Goal: Share content: Share content

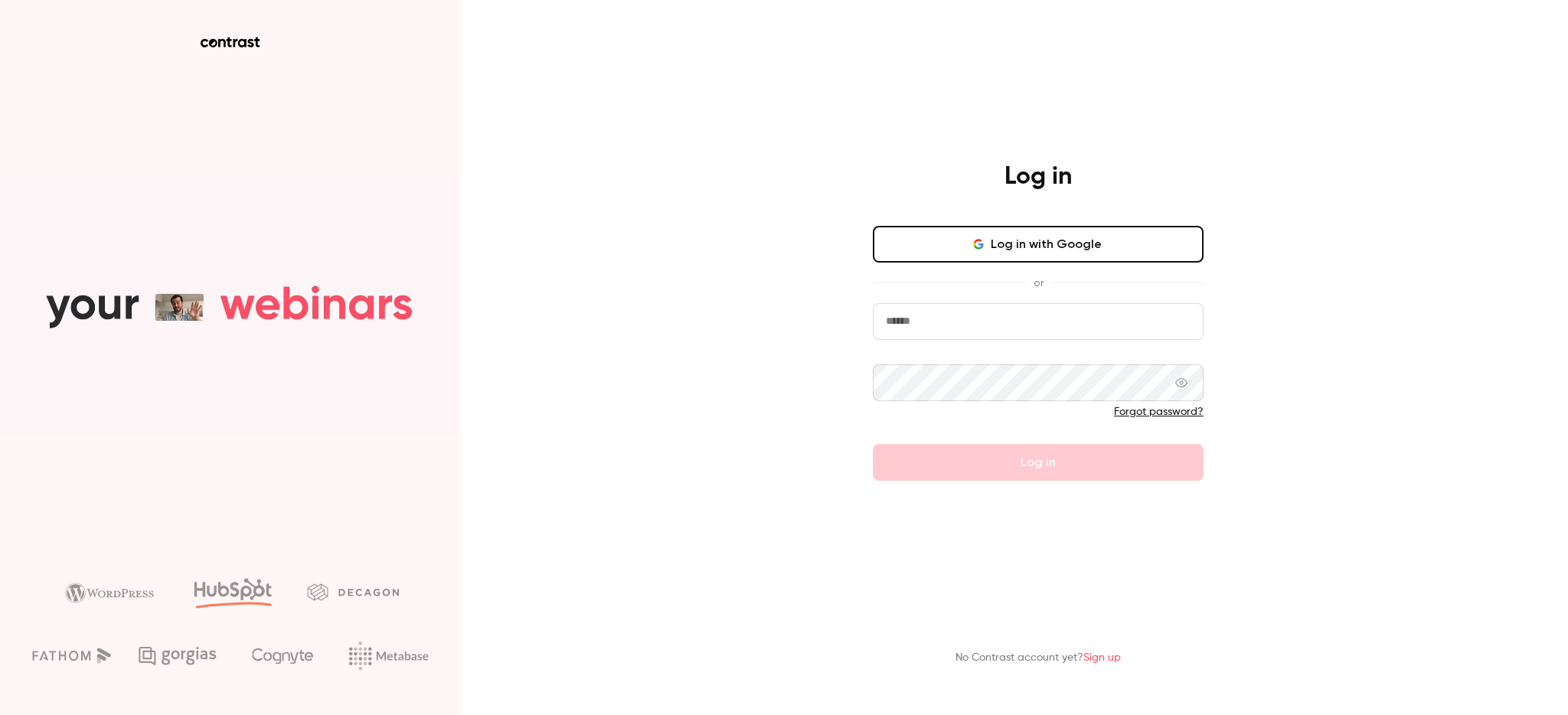
click at [950, 322] on input "email" at bounding box center [1038, 321] width 331 height 37
click at [1338, 264] on div "Log in Log in with Google or Please fill in your email address Forgot password?…" at bounding box center [784, 357] width 1568 height 715
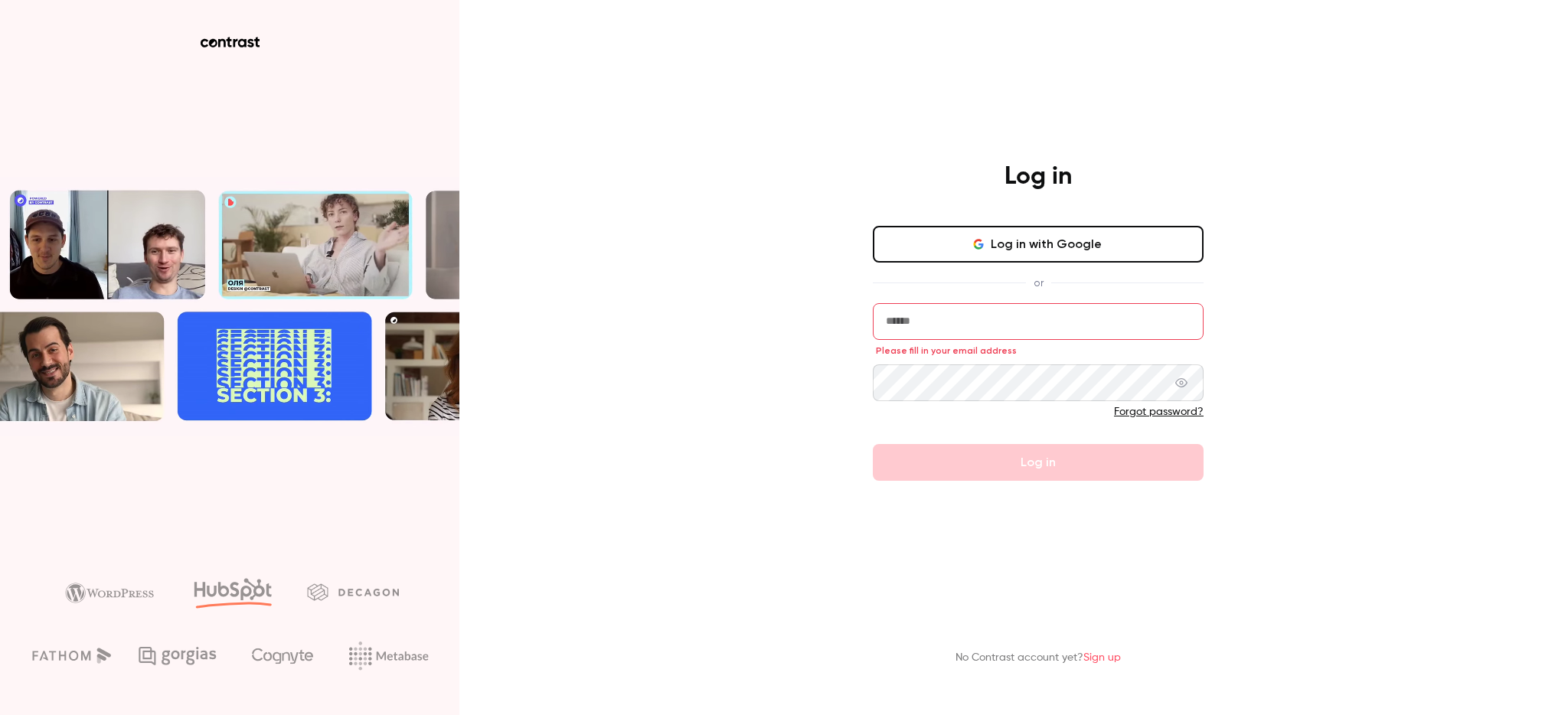
click at [930, 318] on input "email" at bounding box center [1038, 321] width 331 height 37
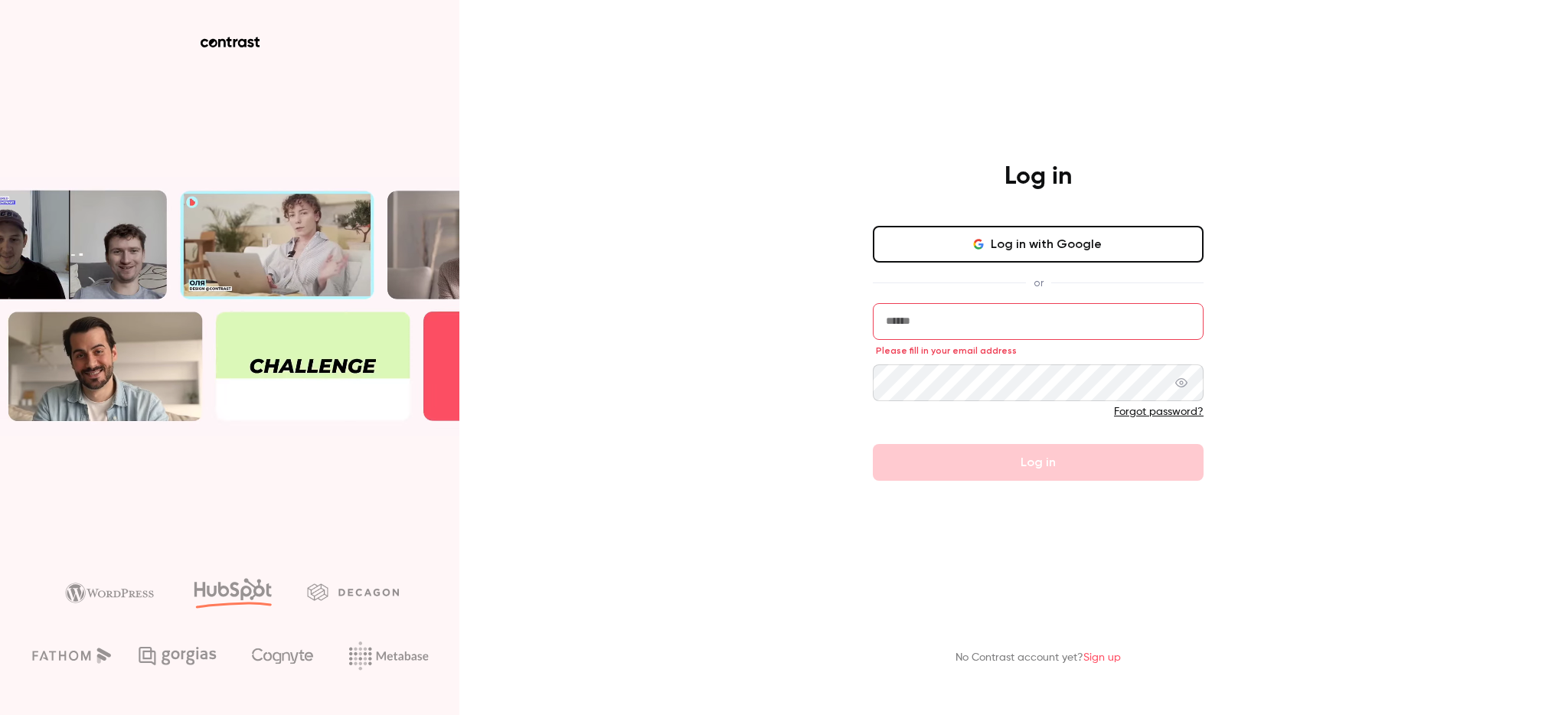
type input "**********"
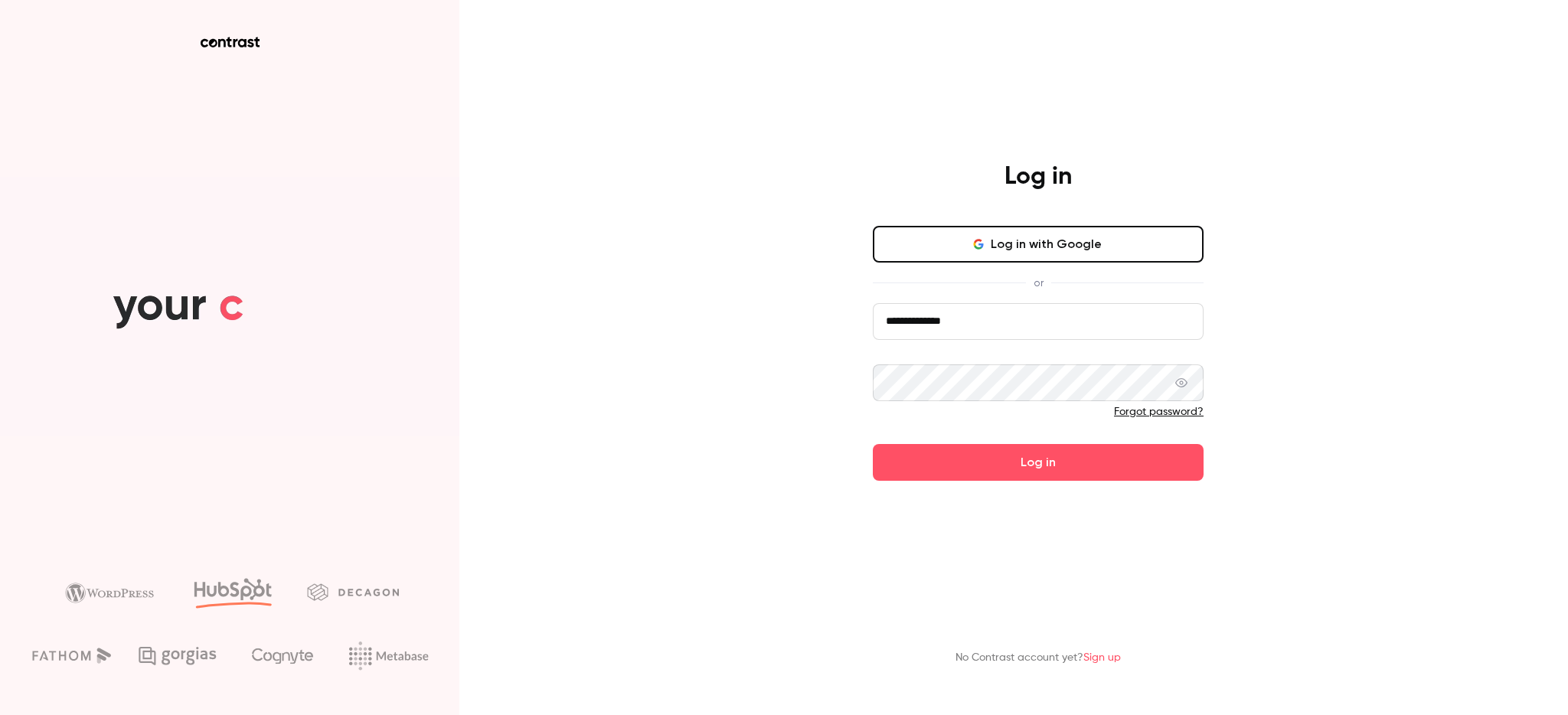
click at [1183, 382] on icon at bounding box center [1181, 382] width 12 height 12
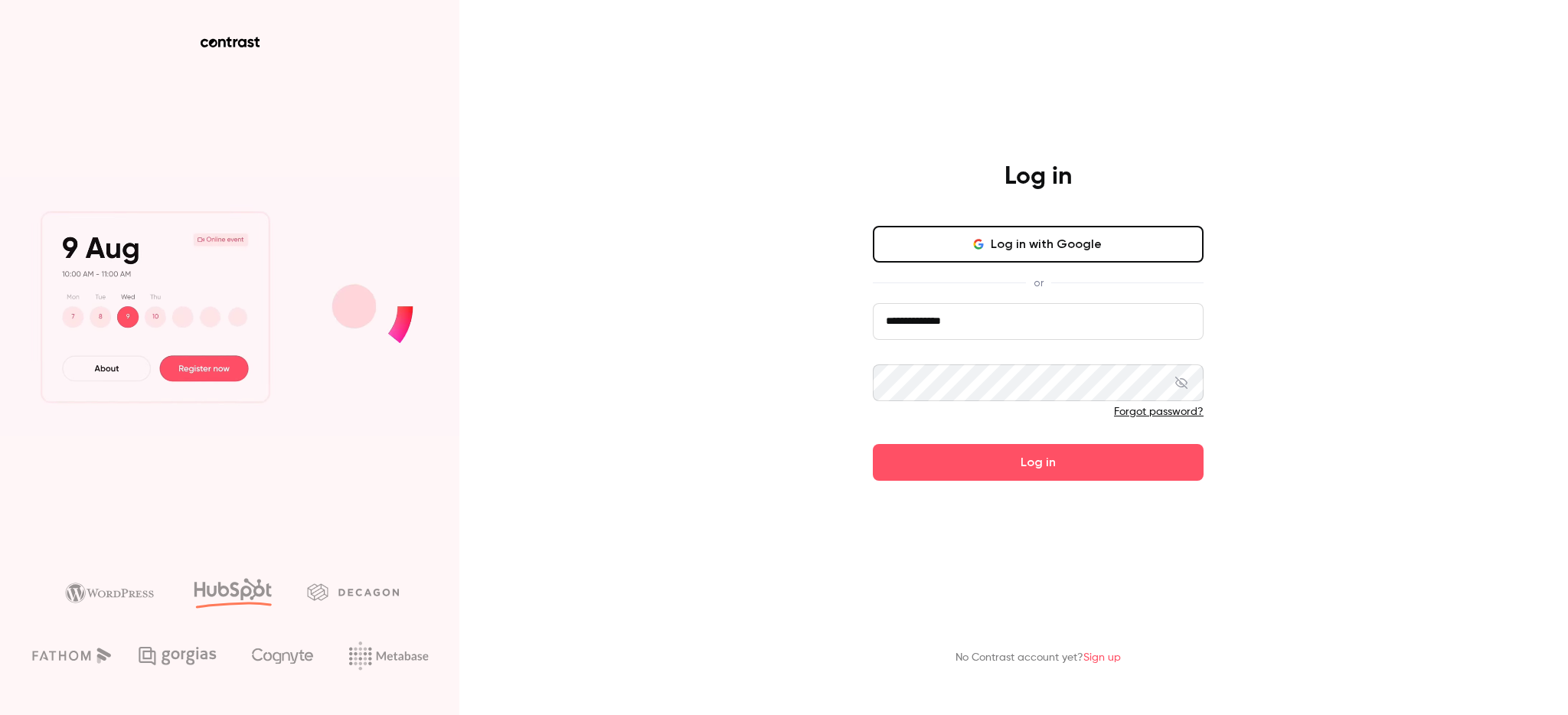
click at [1183, 382] on icon at bounding box center [1181, 382] width 12 height 12
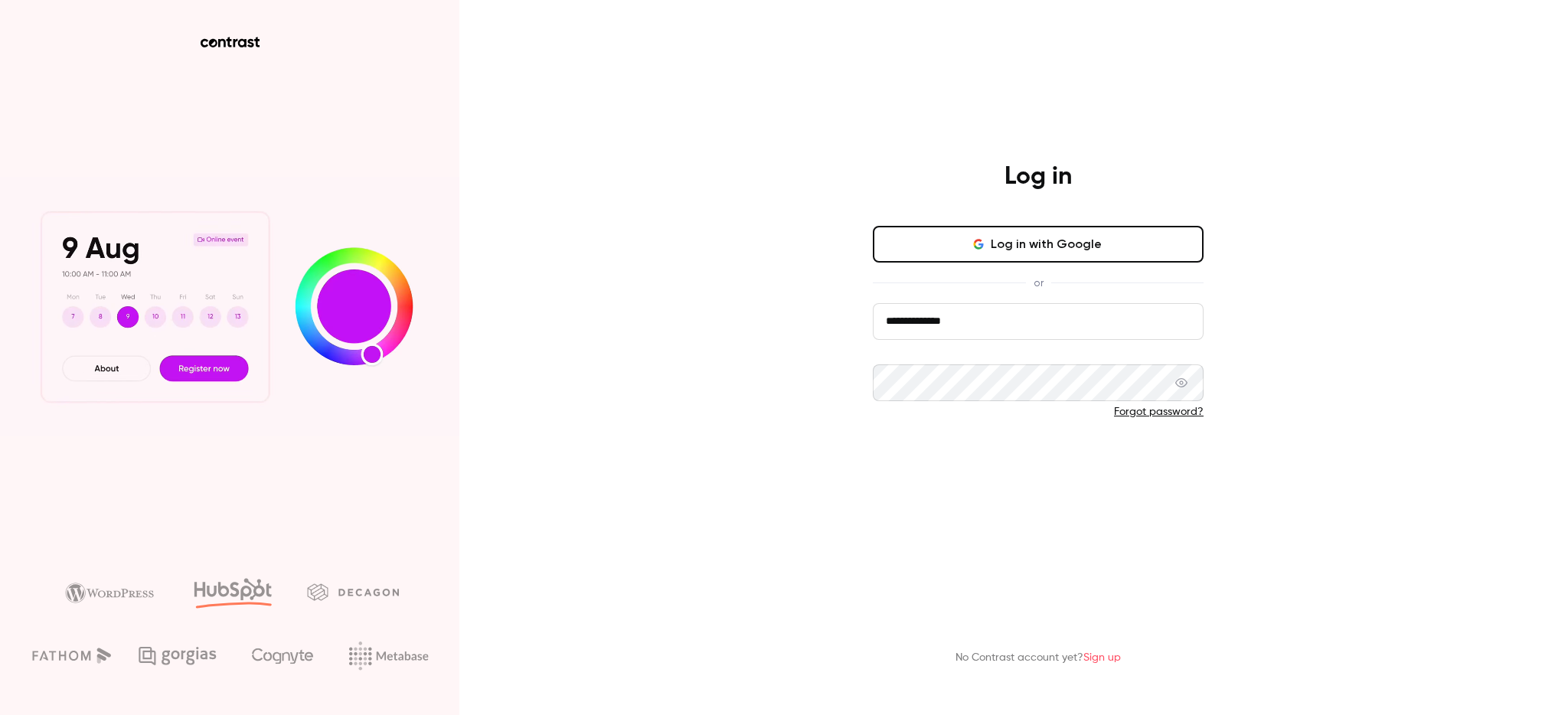
click at [1102, 459] on button "Log in" at bounding box center [1038, 462] width 331 height 37
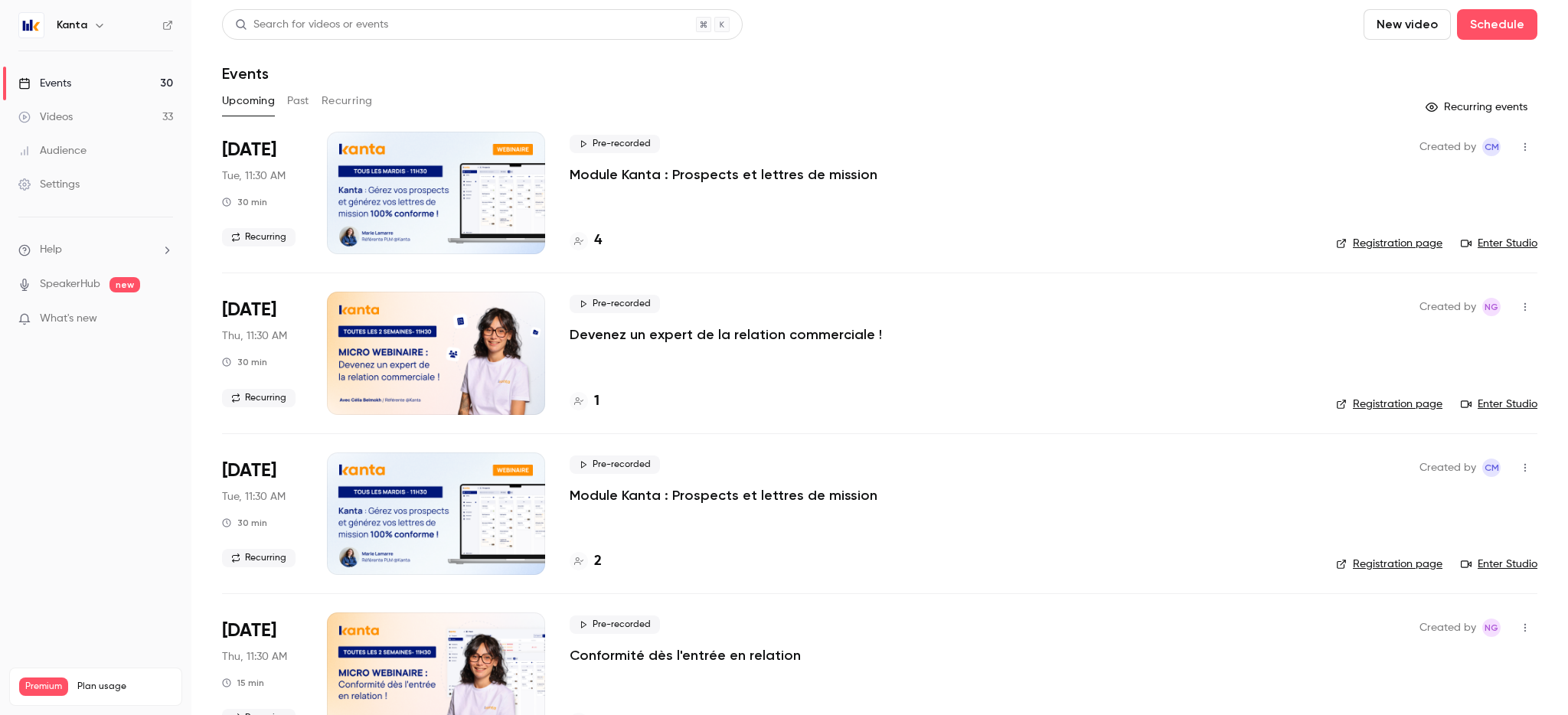
click at [82, 33] on div "Kanta" at bounding box center [103, 25] width 94 height 19
click at [86, 28] on div "Kanta" at bounding box center [103, 25] width 94 height 19
click at [104, 28] on button "button" at bounding box center [99, 25] width 19 height 19
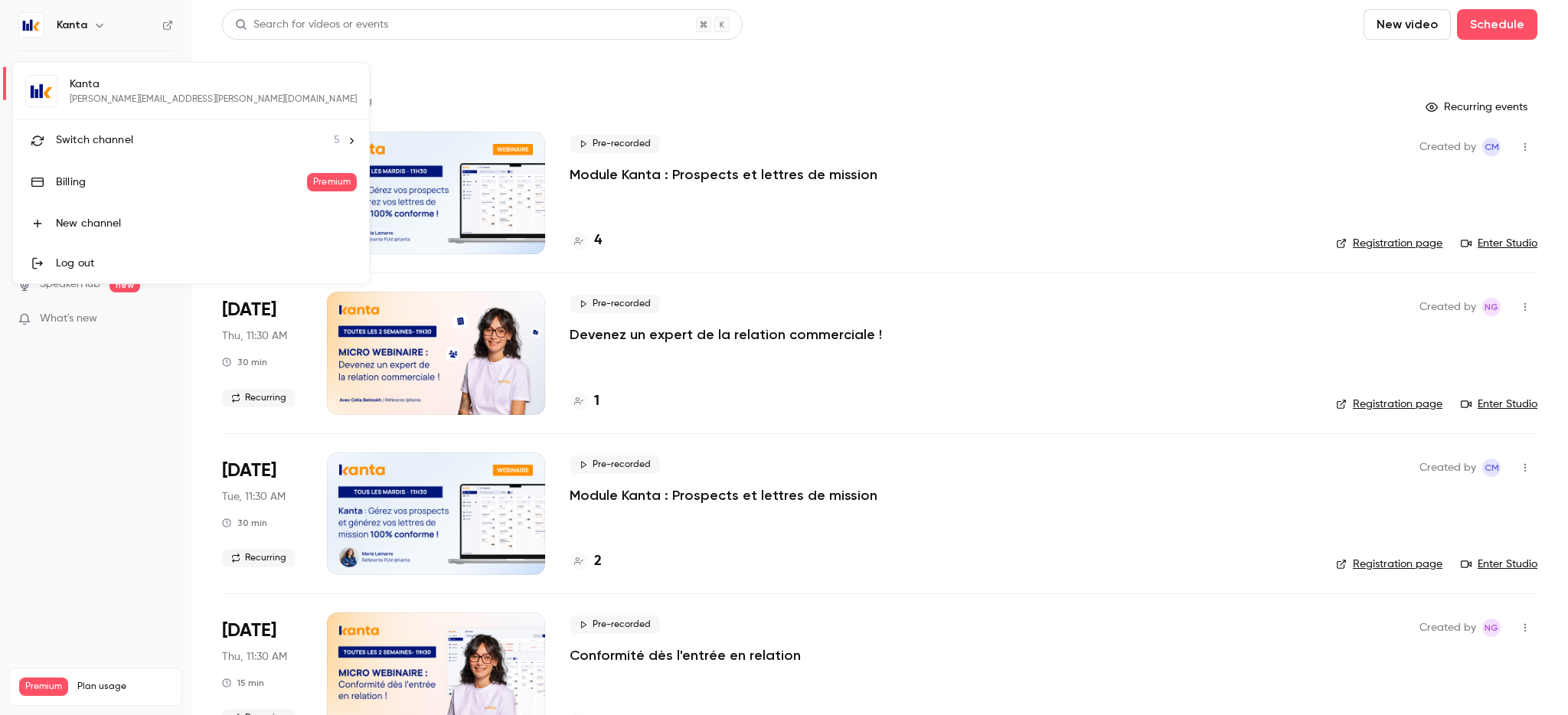
click at [149, 148] on li "Switch channel 5" at bounding box center [191, 140] width 356 height 41
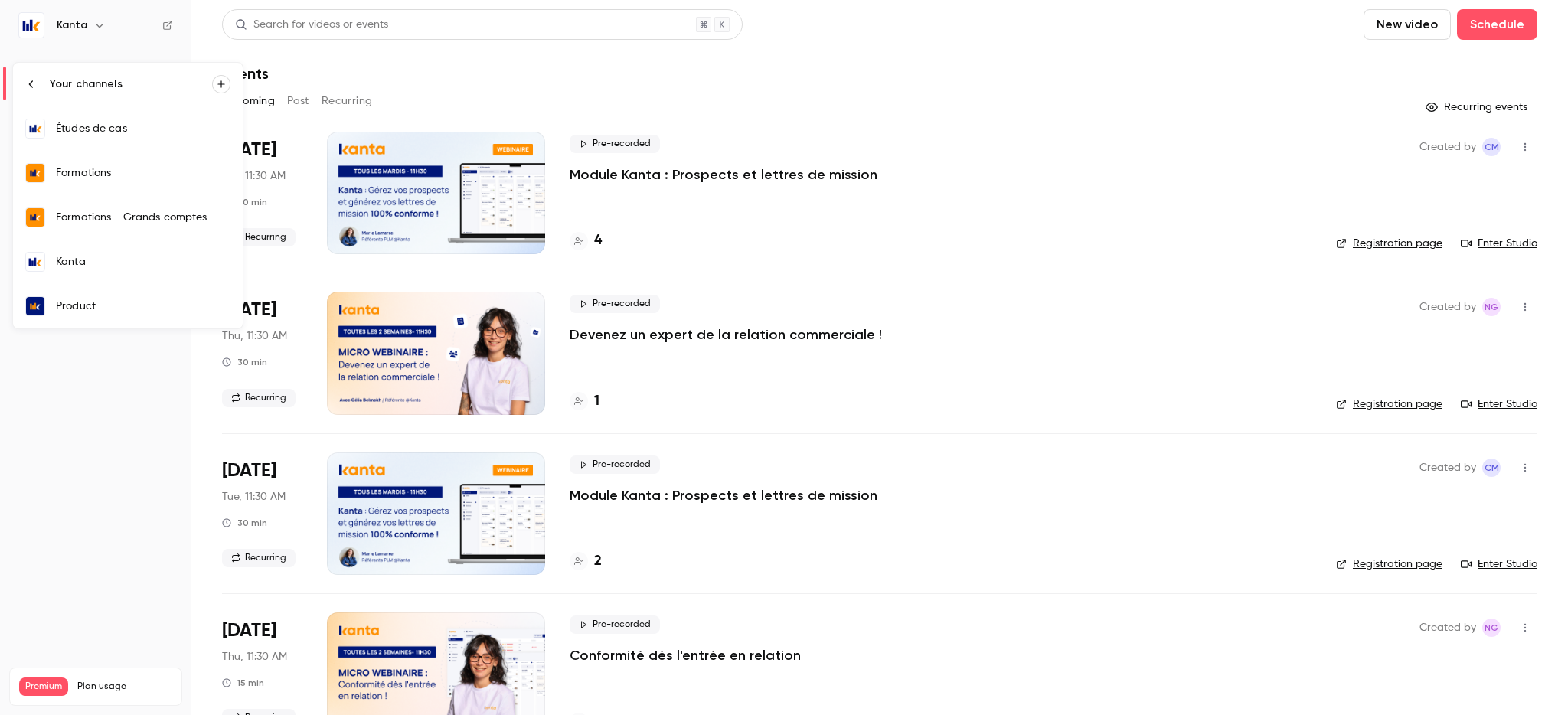
click at [157, 185] on link "Formations" at bounding box center [128, 173] width 230 height 44
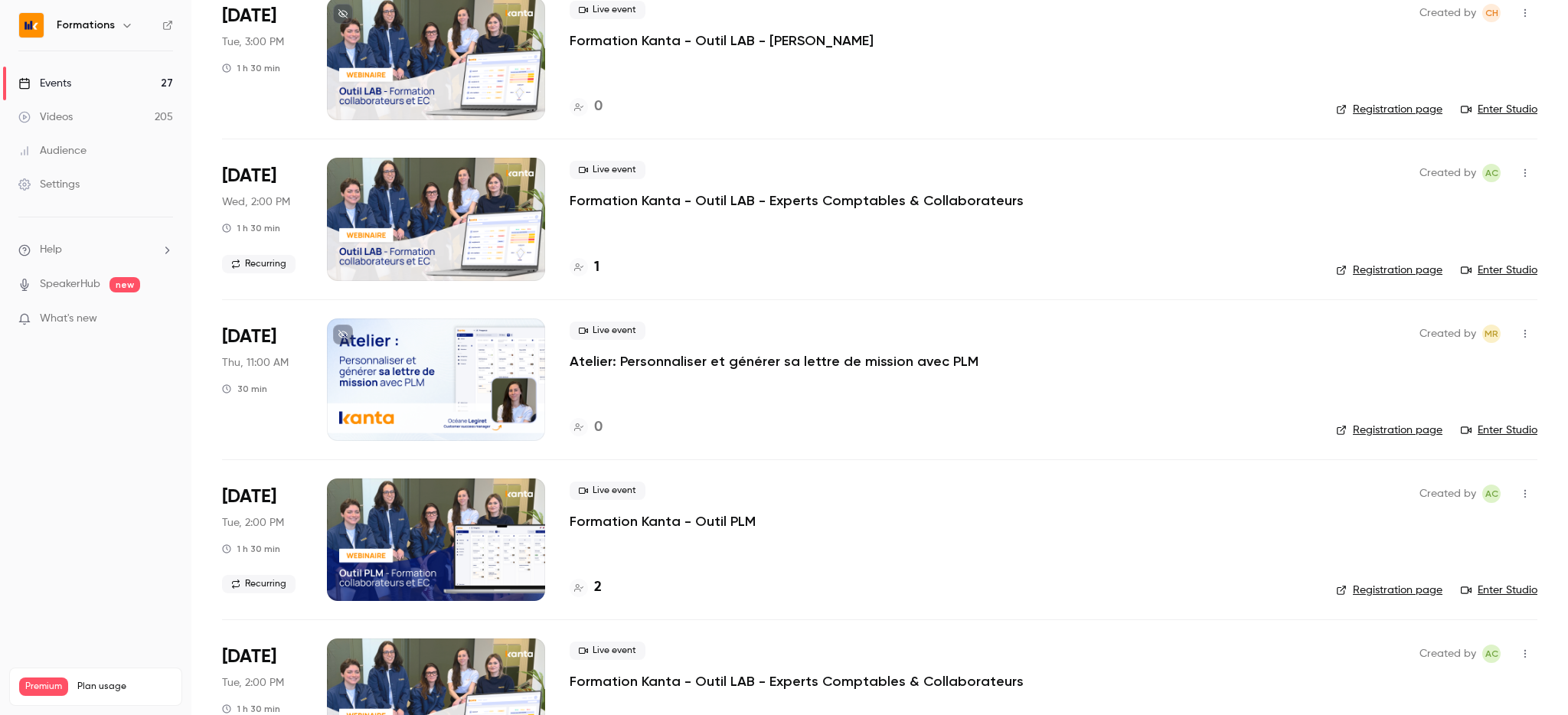
scroll to position [1449, 0]
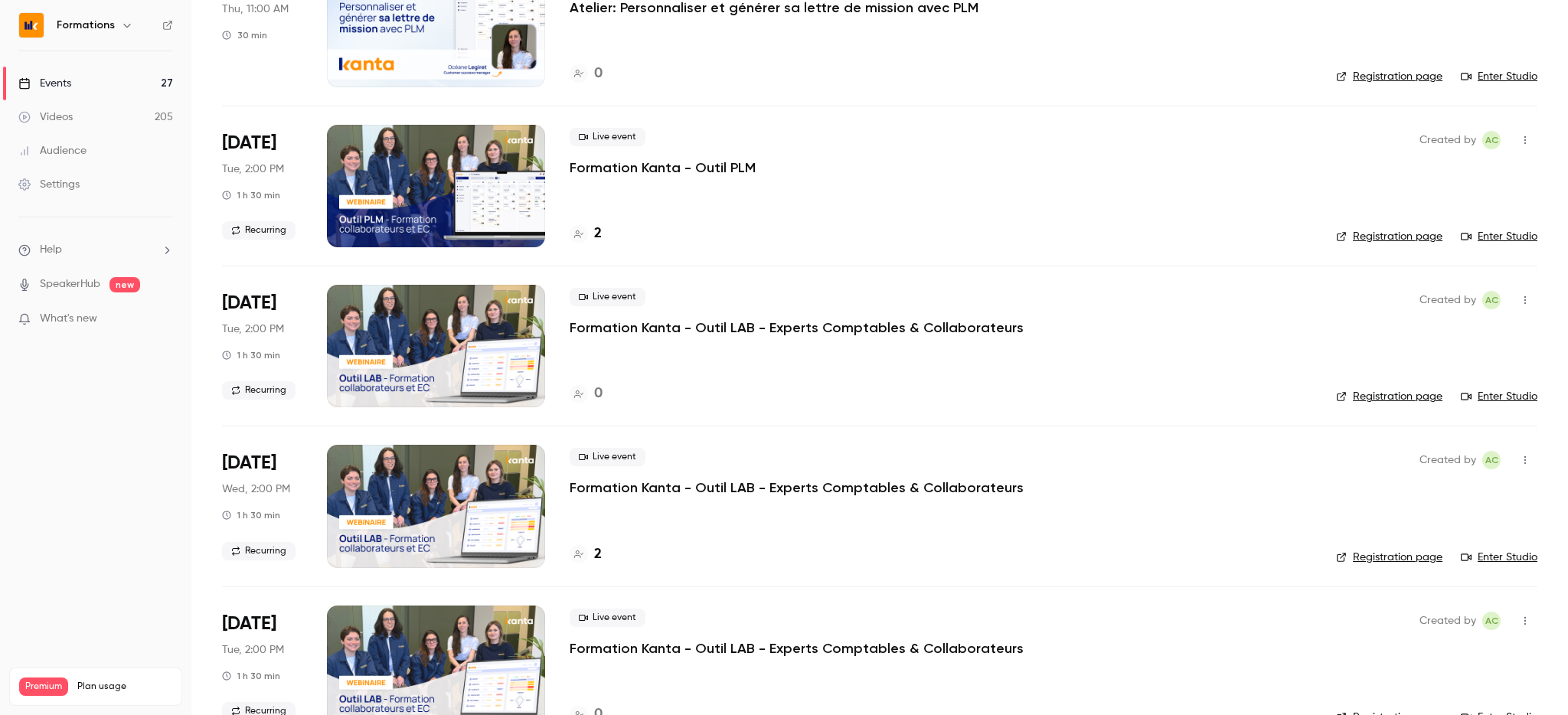
click at [483, 195] on div at bounding box center [436, 186] width 219 height 122
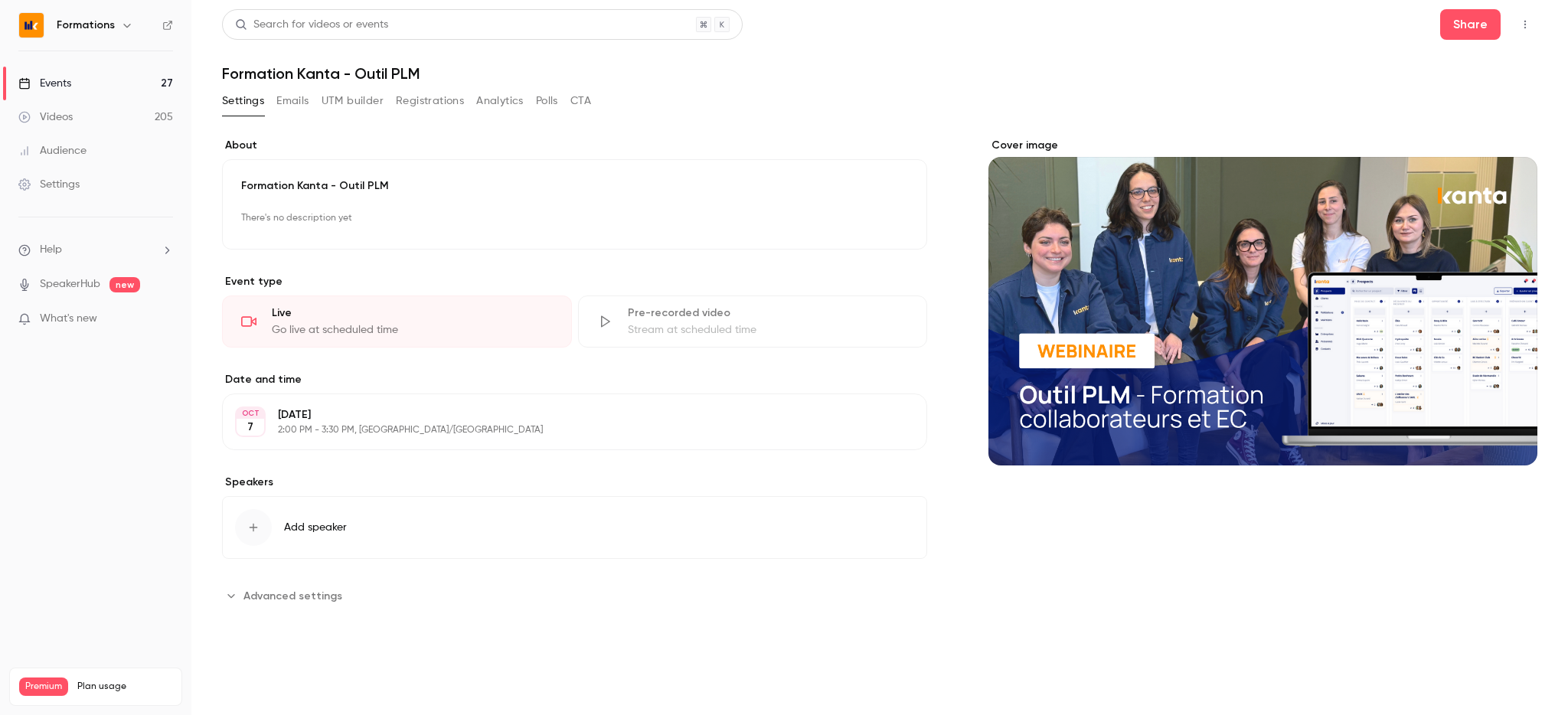
click at [415, 105] on button "Registrations" at bounding box center [430, 101] width 68 height 24
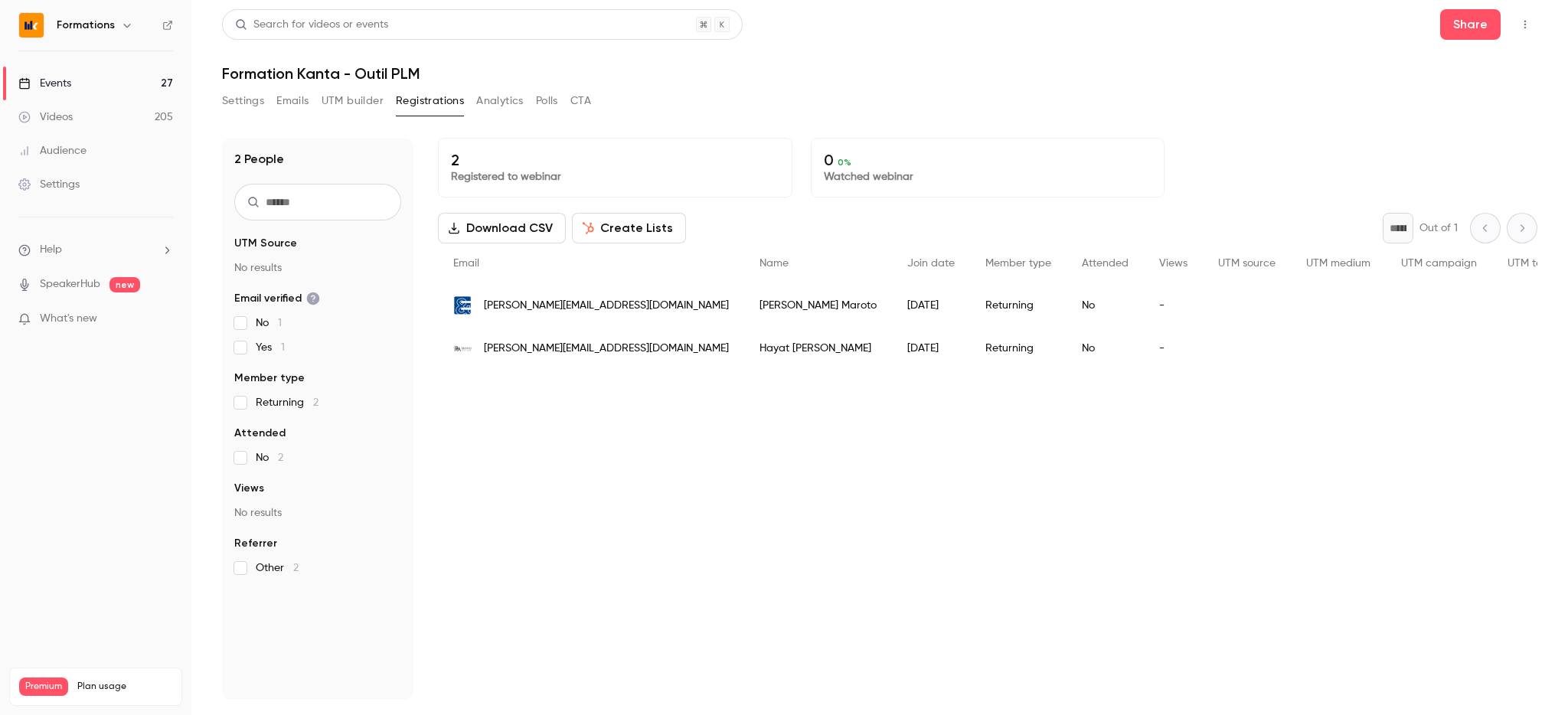
click at [263, 101] on button "Settings" at bounding box center [243, 101] width 42 height 24
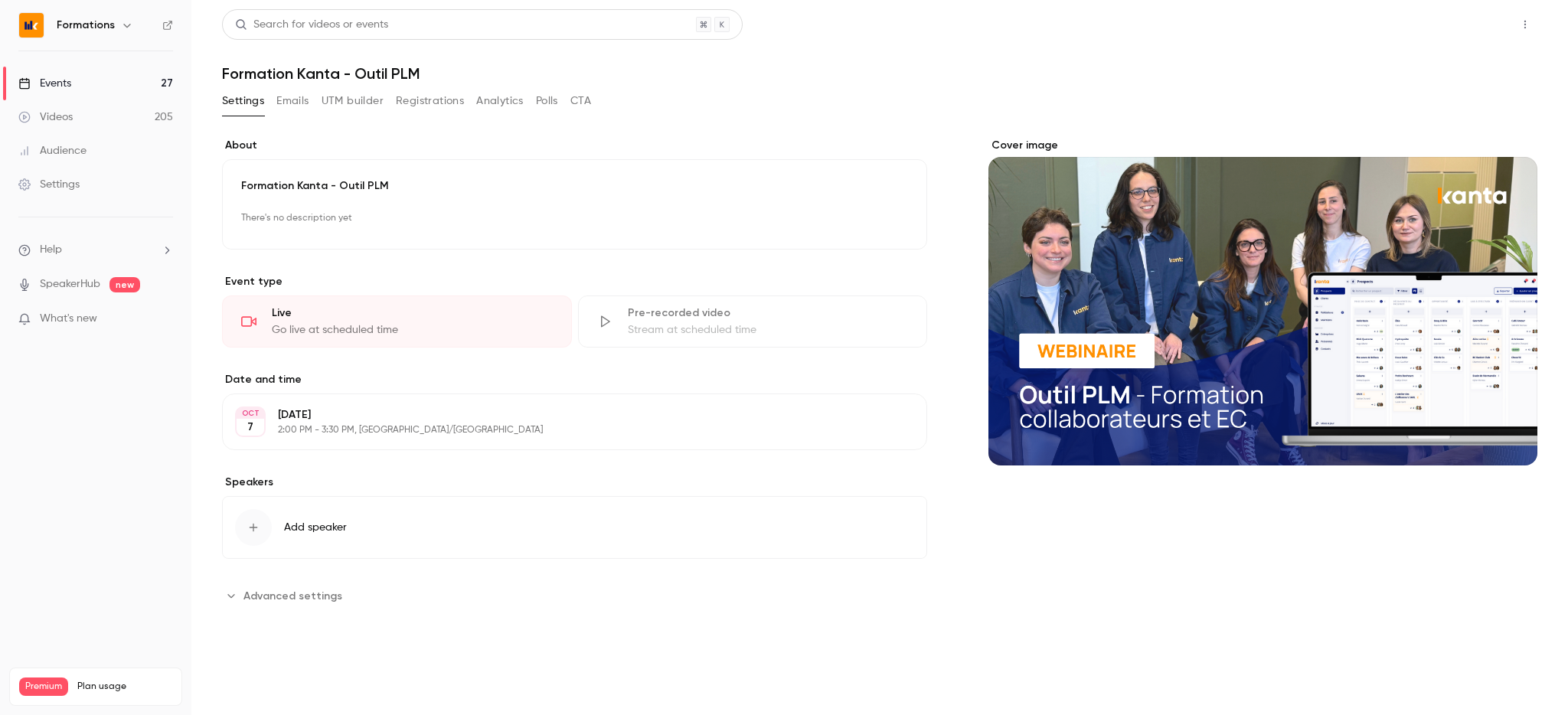
click at [1486, 26] on button "Share" at bounding box center [1470, 24] width 60 height 31
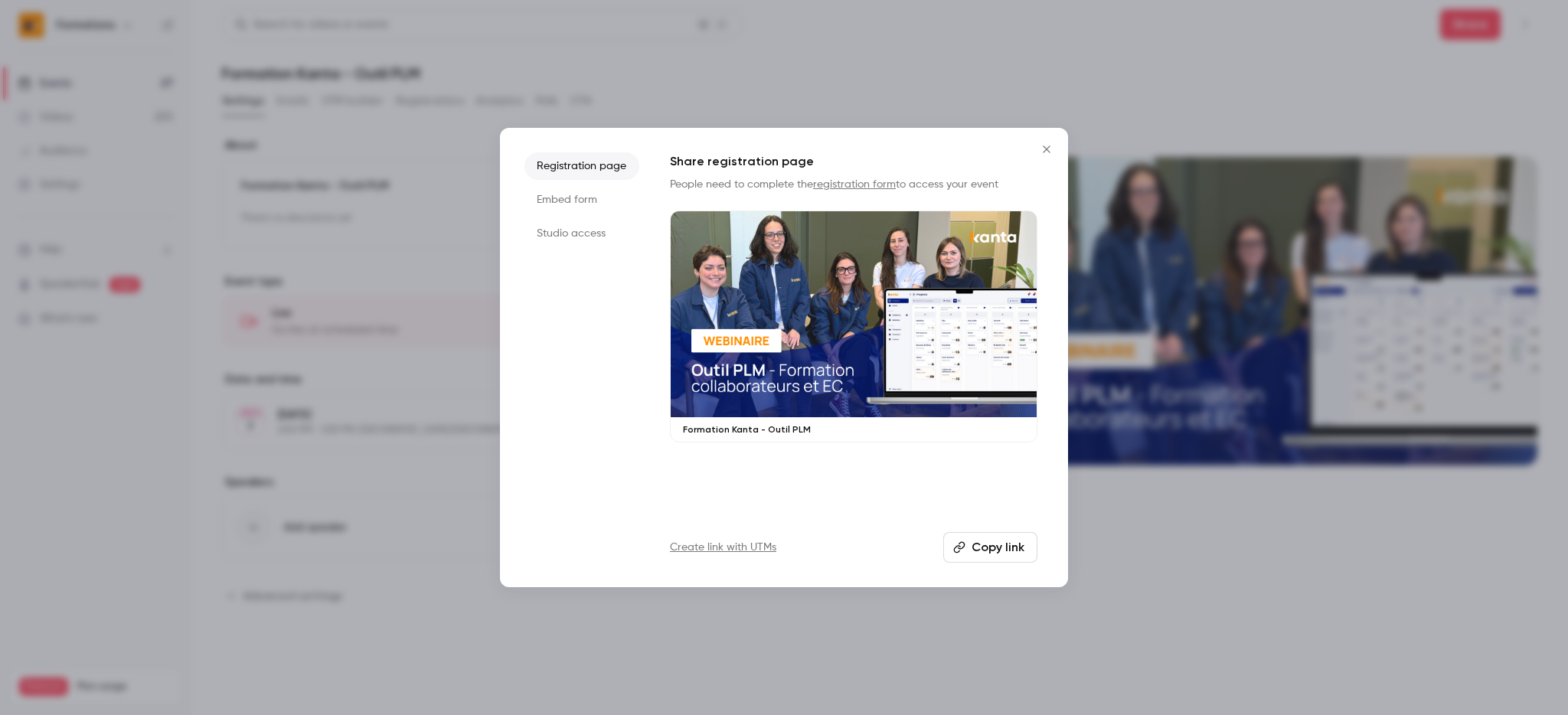
click at [977, 557] on button "Copy link" at bounding box center [990, 548] width 94 height 31
